Goal: Entertainment & Leisure: Consume media (video, audio)

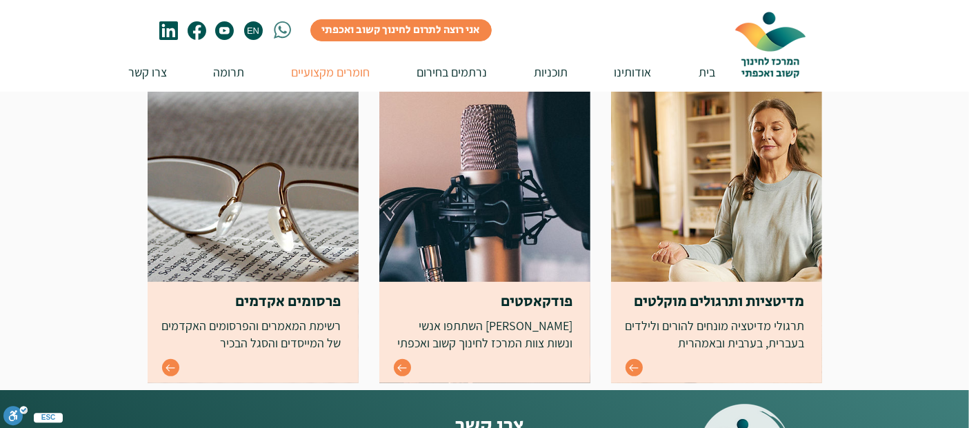
scroll to position [536, 0]
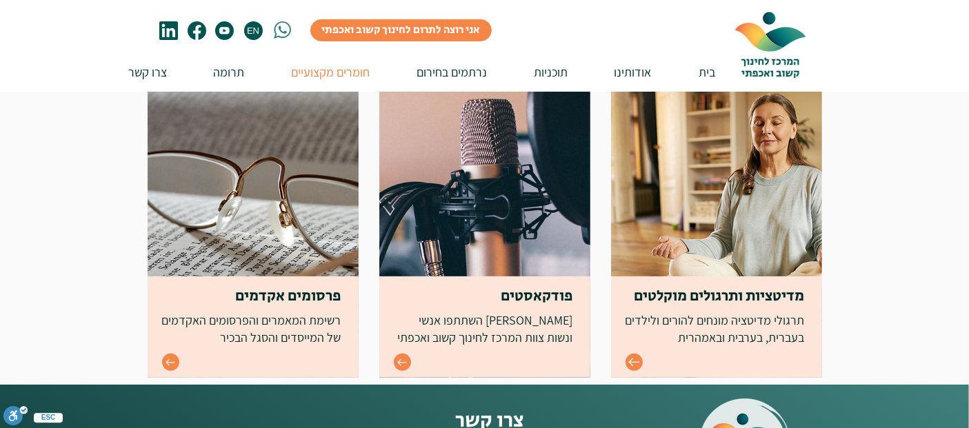
click at [633, 357] on icon "Go to" at bounding box center [635, 363] width 12 height 12
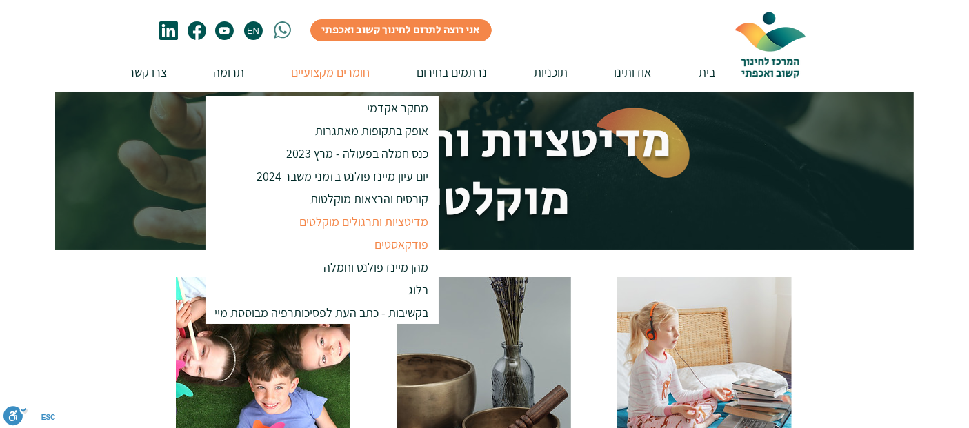
click at [408, 246] on p "פודקאסטים" at bounding box center [402, 244] width 66 height 23
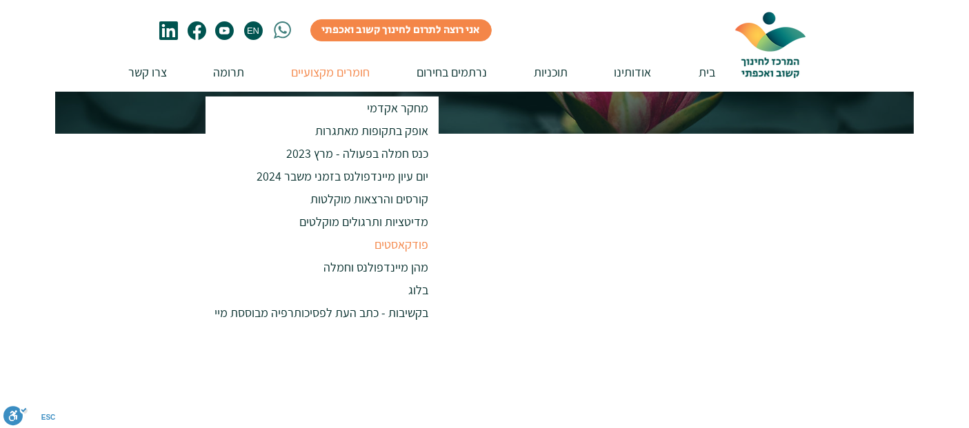
scroll to position [153, 0]
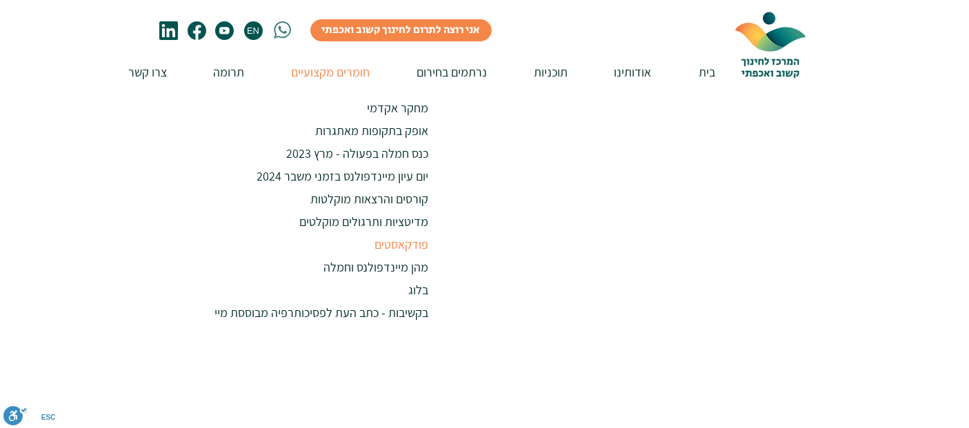
scroll to position [383, 0]
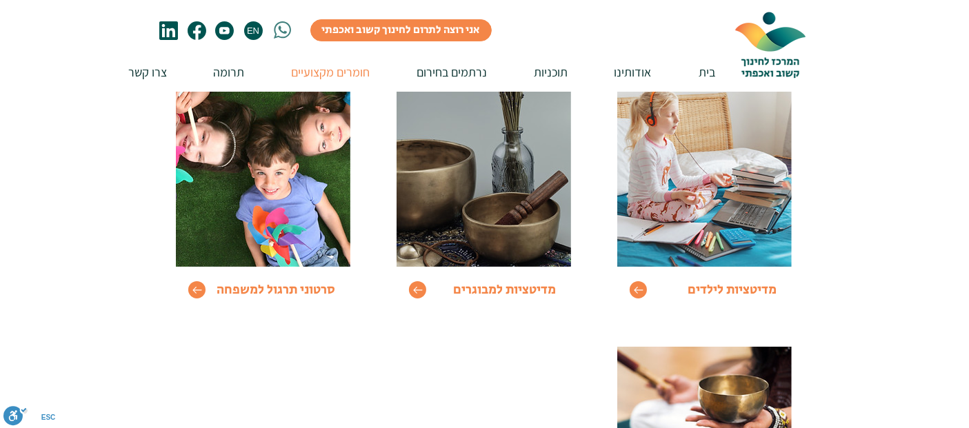
scroll to position [230, 0]
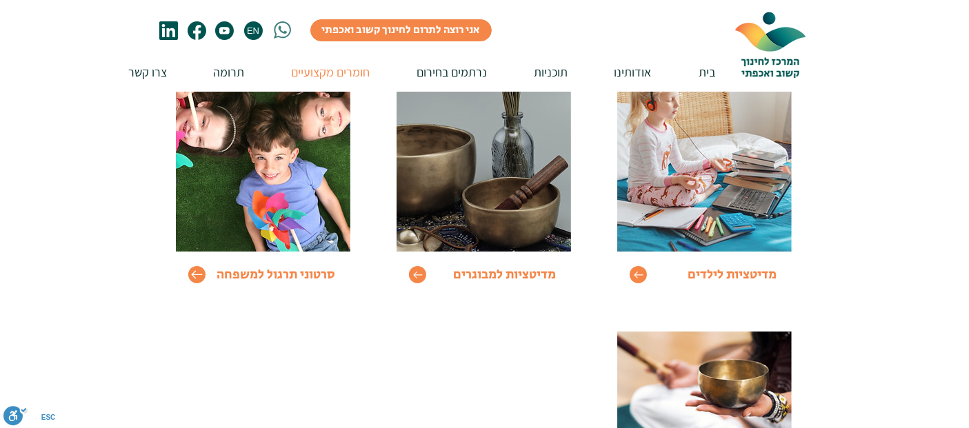
click at [199, 272] on icon "Go to" at bounding box center [197, 275] width 12 height 12
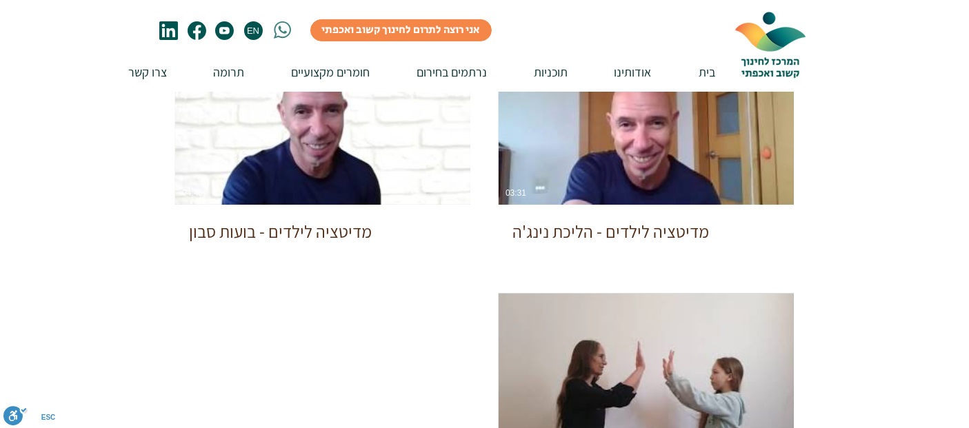
scroll to position [460, 0]
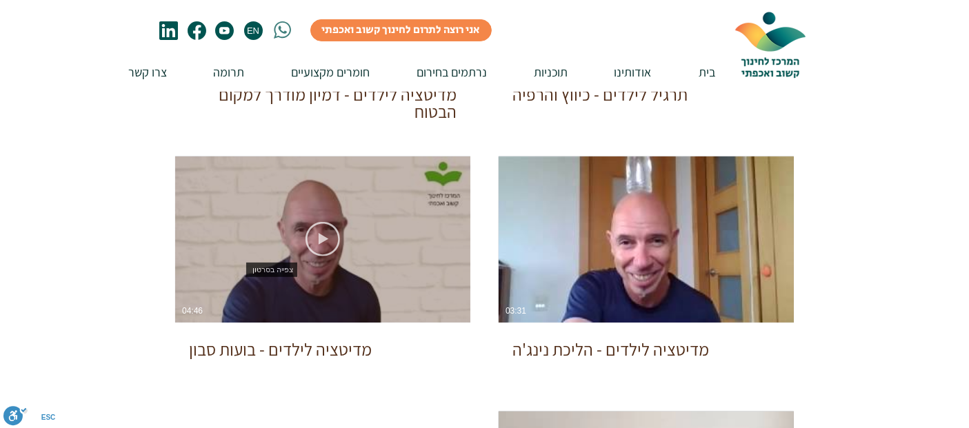
click at [325, 240] on use "צפייה בסרטון" at bounding box center [323, 239] width 34 height 34
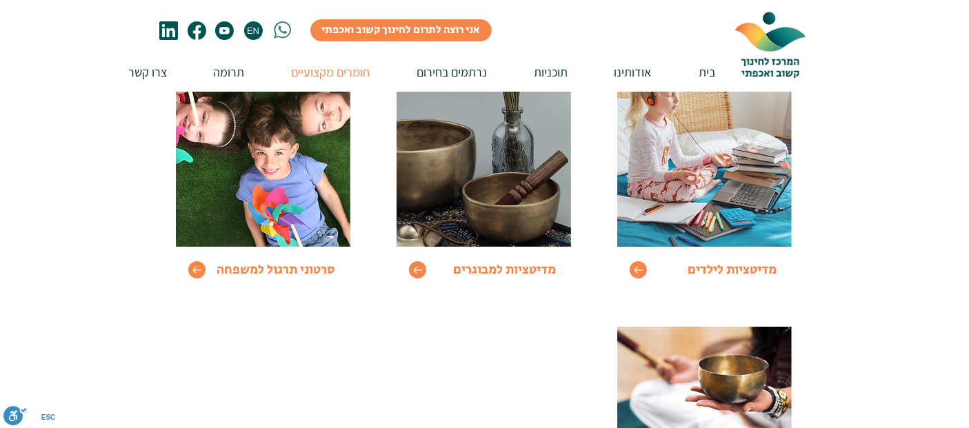
scroll to position [230, 0]
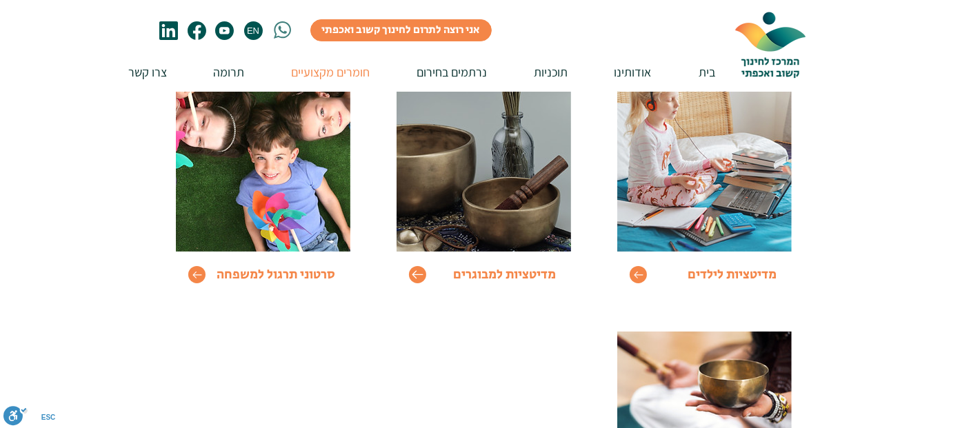
click at [421, 275] on icon "Go to" at bounding box center [418, 275] width 12 height 12
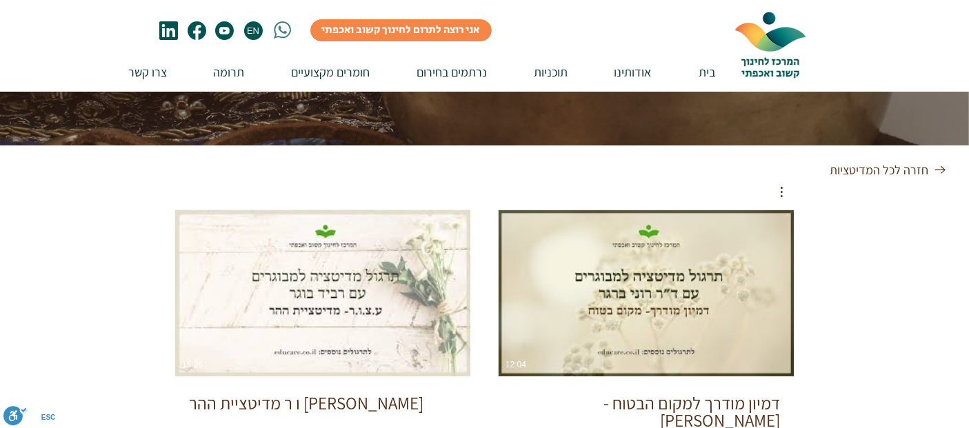
scroll to position [230, 0]
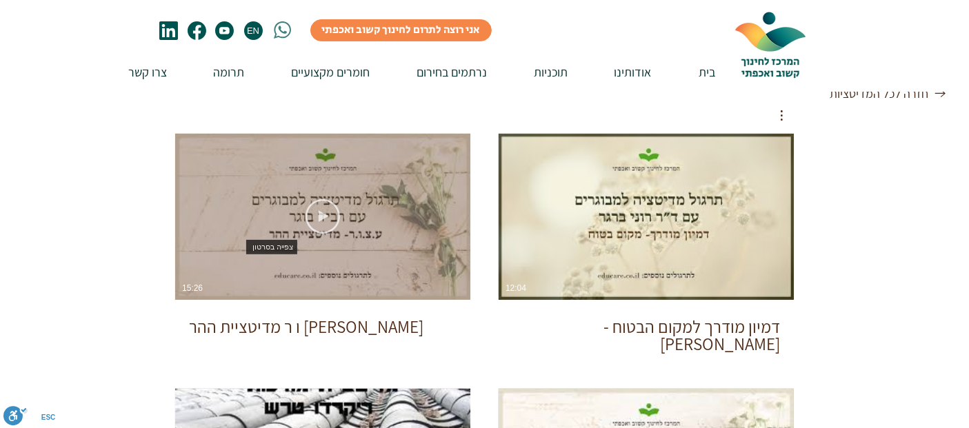
click at [325, 214] on icon "צפייה בסרטון" at bounding box center [323, 216] width 34 height 34
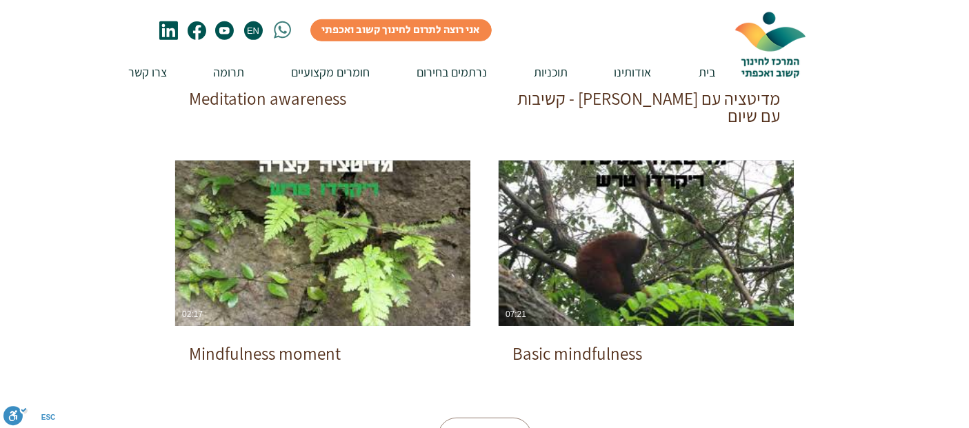
scroll to position [690, 0]
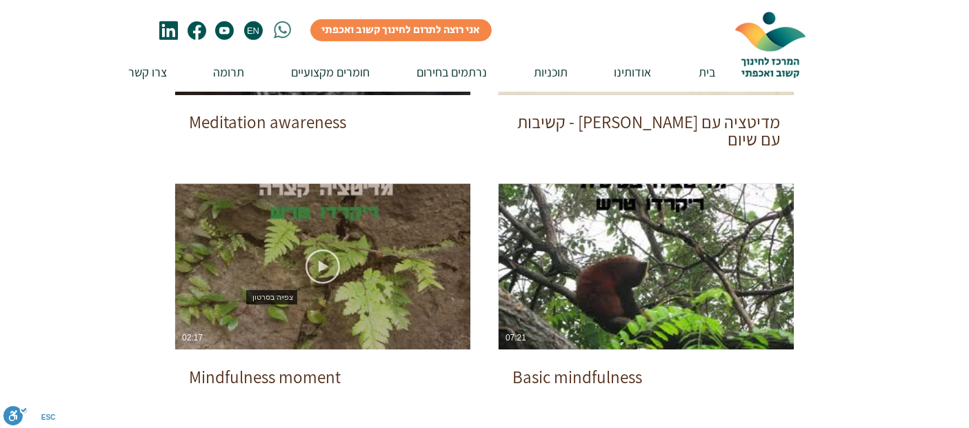
click at [321, 250] on use "צפייה בסרטון" at bounding box center [323, 267] width 34 height 34
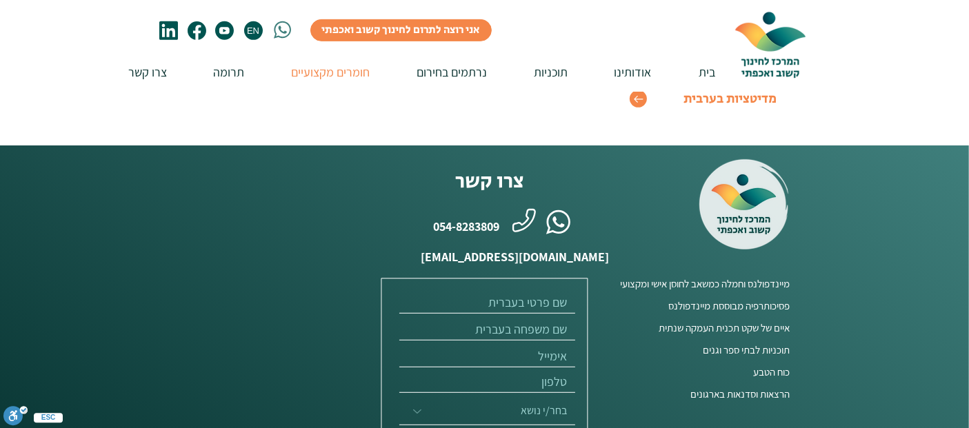
scroll to position [230, 0]
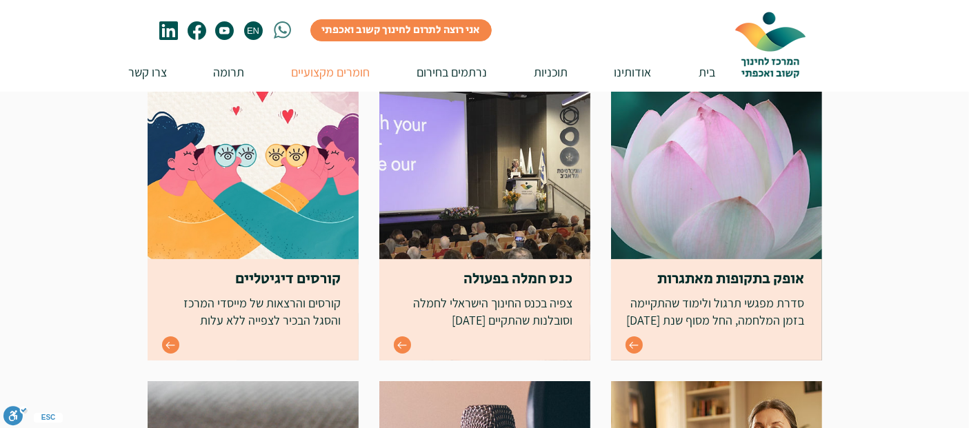
scroll to position [536, 0]
